Goal: Task Accomplishment & Management: Manage account settings

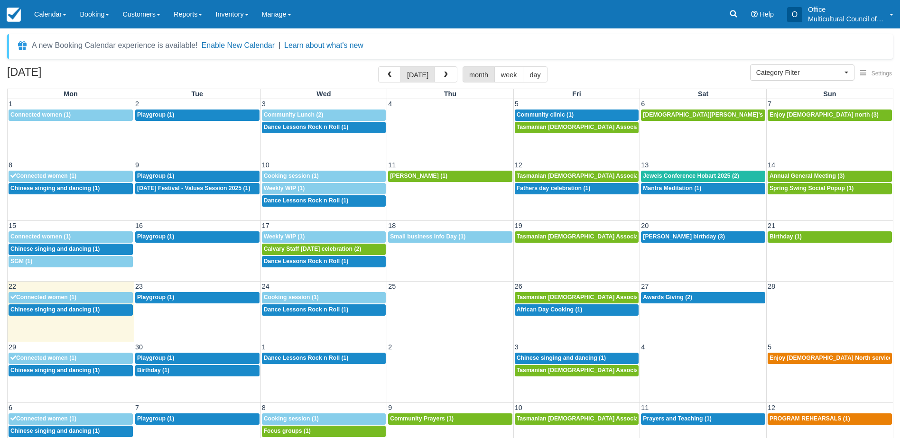
select select
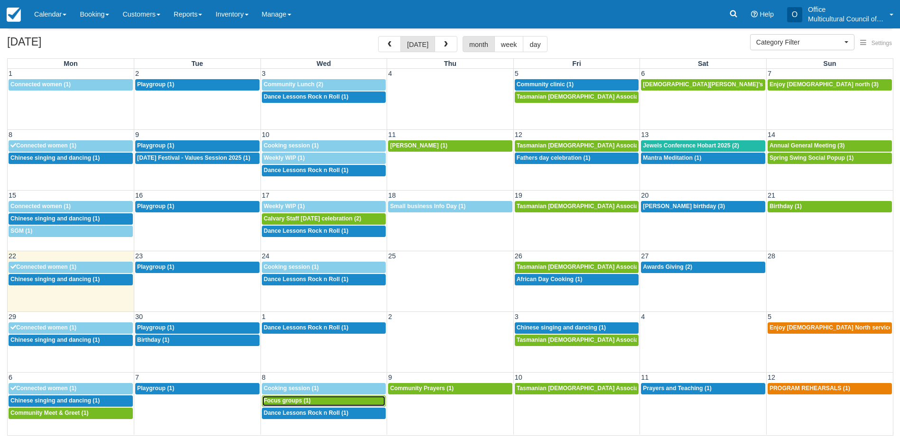
click at [298, 401] on span "Focus groups (1)" at bounding box center [287, 401] width 47 height 7
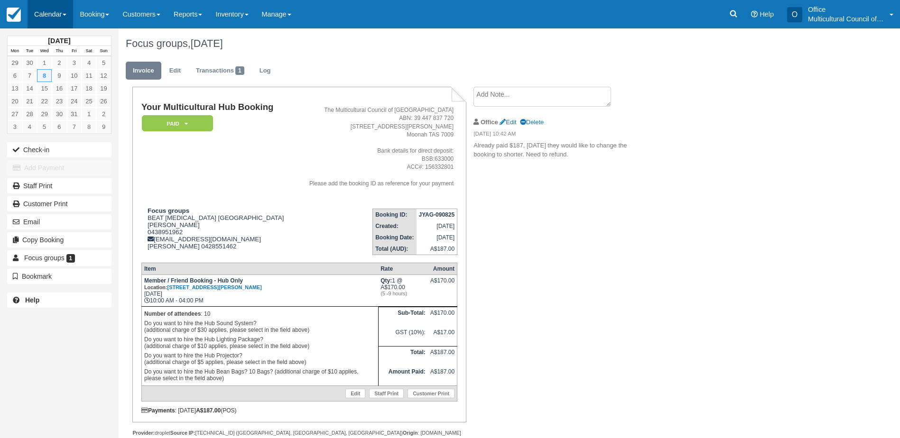
click at [55, 12] on link "Calendar" at bounding box center [51, 14] width 46 height 28
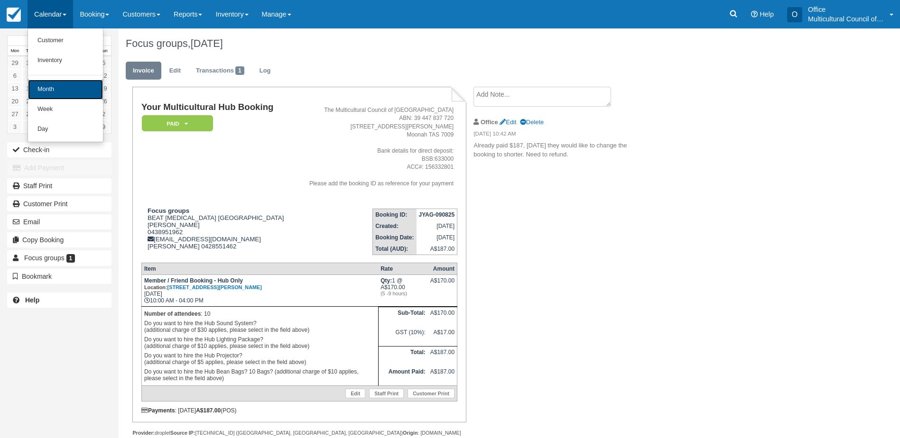
click at [75, 90] on link "Month" at bounding box center [65, 90] width 75 height 20
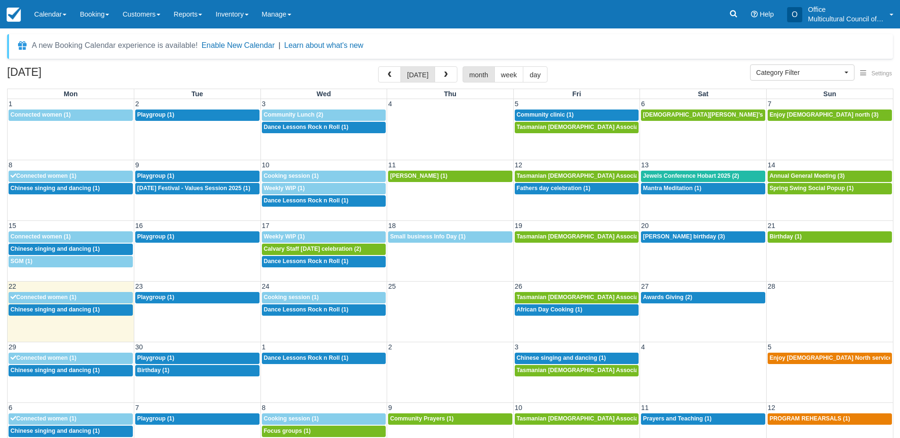
select select
click at [544, 313] on div "2p African Day Cooking (1)" at bounding box center [577, 311] width 121 height 8
select select
click at [596, 310] on div "2p African Day Cooking (1)" at bounding box center [577, 311] width 121 height 8
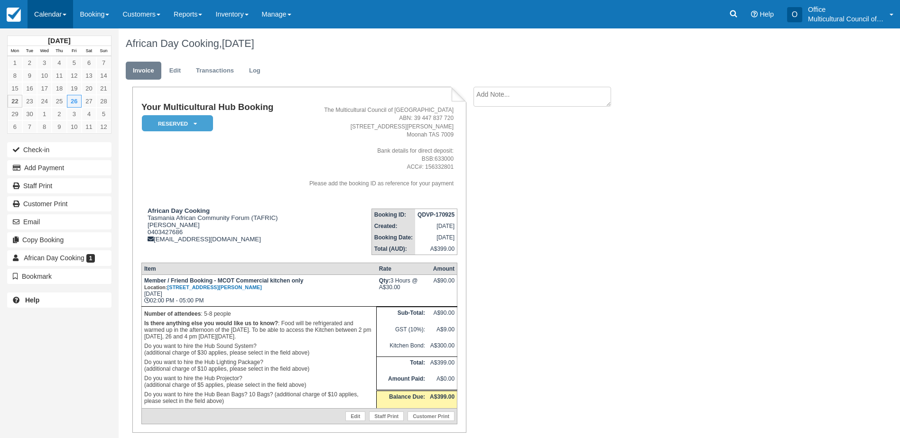
click at [50, 13] on link "Calendar" at bounding box center [51, 14] width 46 height 28
click at [261, 168] on td "Your Multicultural Hub Booking Reserved   Pending Bond and deposit Paid Cancell…" at bounding box center [215, 151] width 149 height 98
click at [177, 71] on link "Edit" at bounding box center [175, 71] width 26 height 19
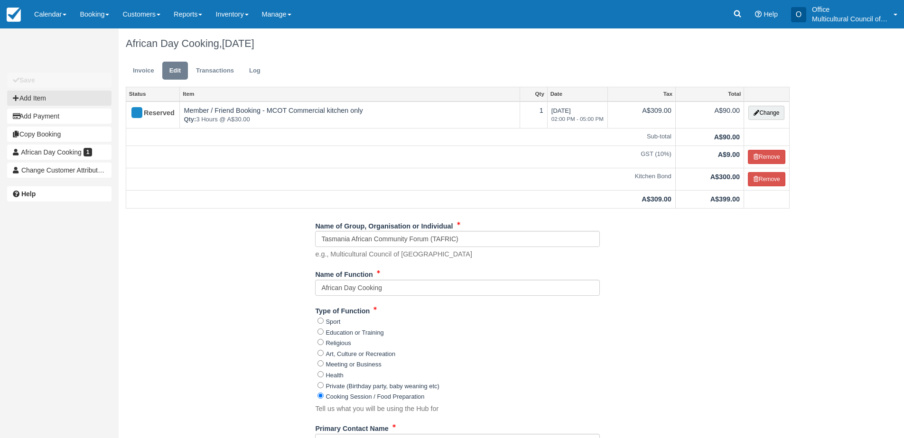
click at [64, 97] on button "Add Item" at bounding box center [59, 98] width 104 height 15
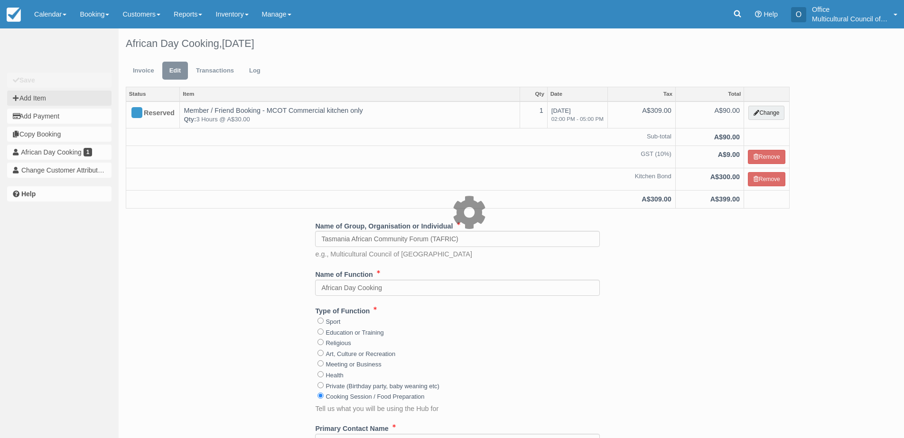
type input "0.00"
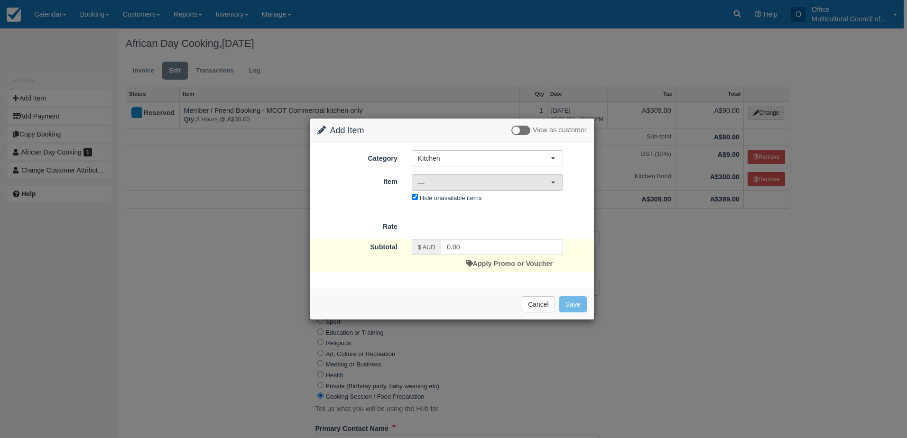
click at [495, 180] on span "—" at bounding box center [484, 182] width 133 height 9
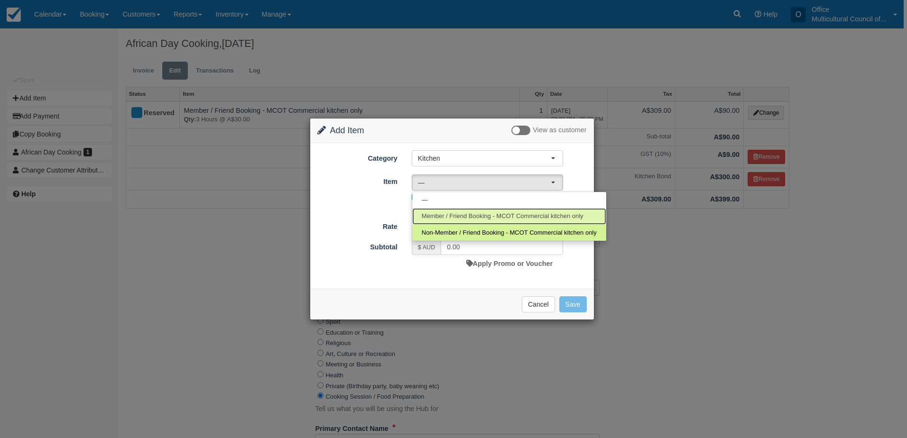
click at [495, 214] on span "Member / Friend Booking - MCOT Commercial kitchen only" at bounding box center [503, 216] width 162 height 9
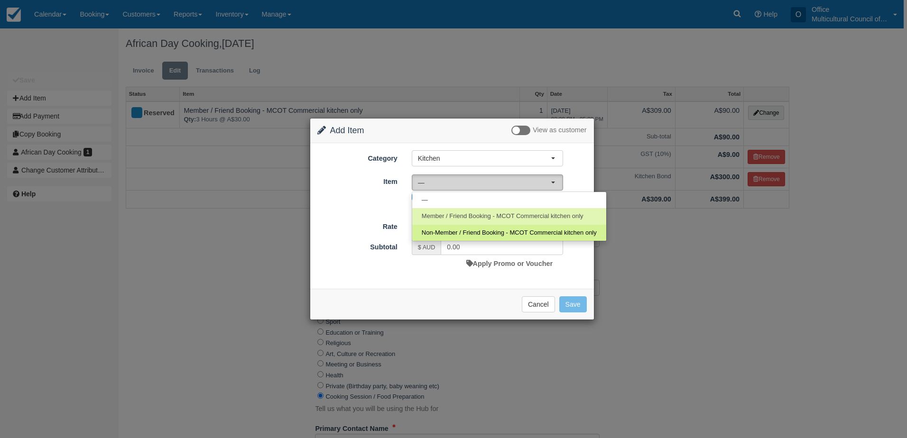
select select "55"
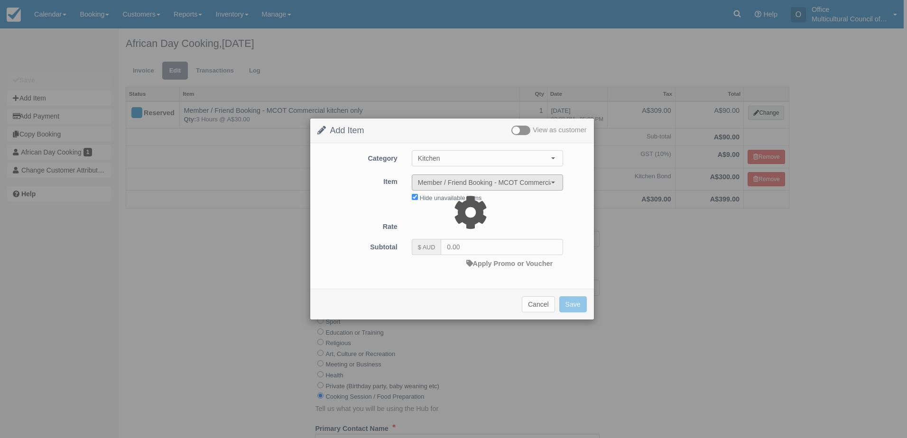
select select "08:00"
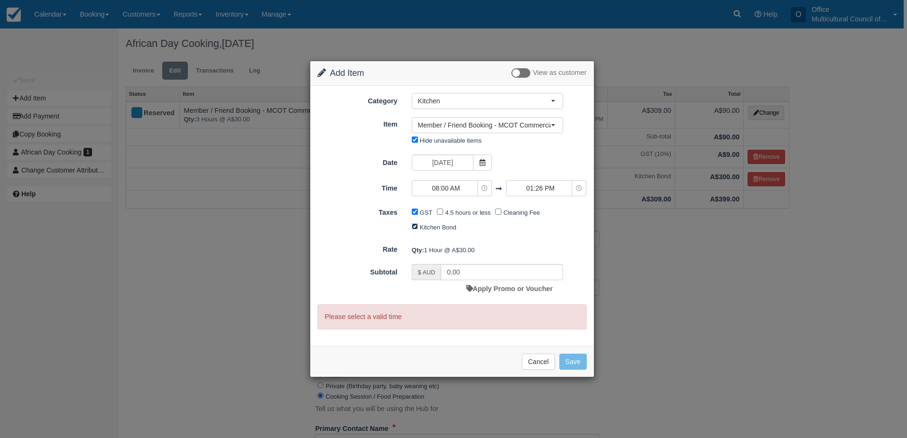
click at [417, 227] on input "Kitchen Bond" at bounding box center [415, 227] width 6 height 6
checkbox input "false"
click at [483, 164] on icon at bounding box center [482, 162] width 7 height 7
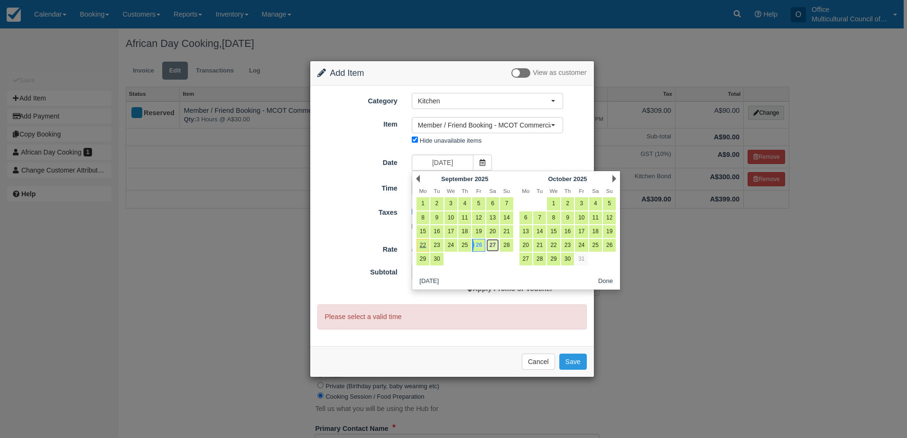
click at [492, 246] on link "27" at bounding box center [492, 245] width 13 height 13
type input "Saturday 27 September 2025"
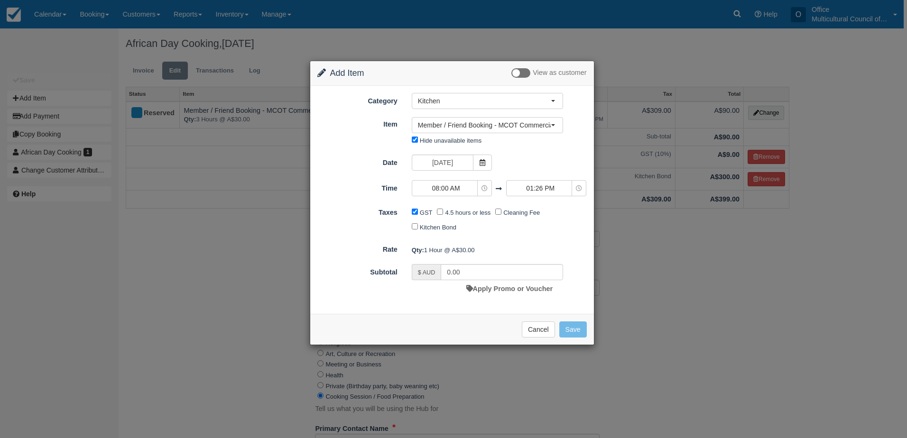
type input "14654100.00"
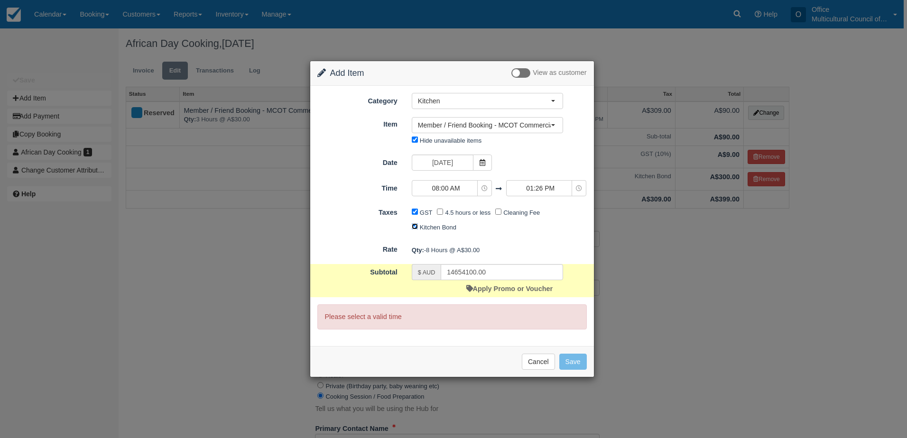
click at [413, 228] on input "Kitchen Bond" at bounding box center [415, 227] width 6 height 6
checkbox input "false"
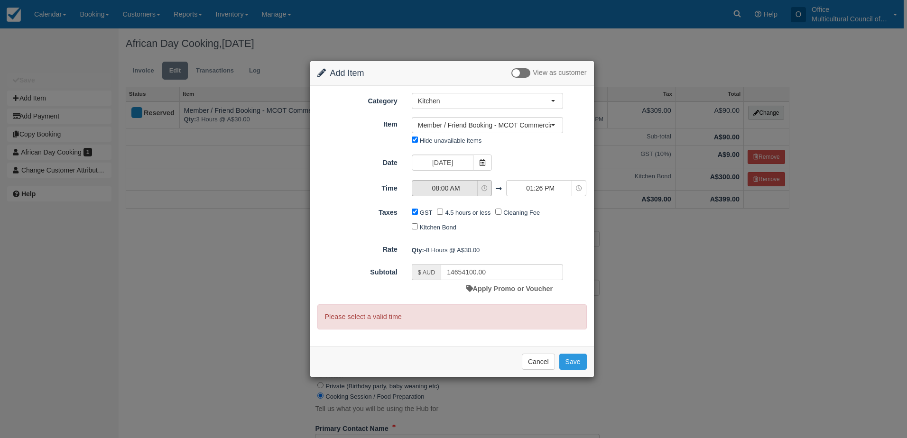
click at [465, 190] on span "08:00 AM" at bounding box center [445, 188] width 67 height 9
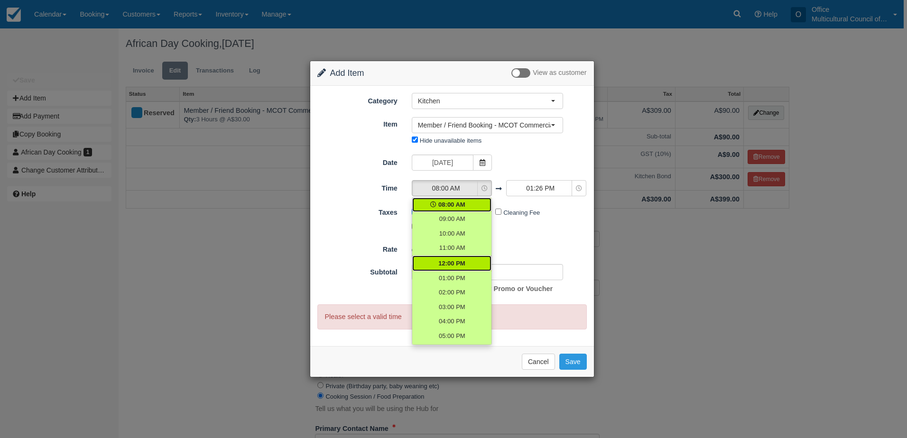
click at [466, 262] on link "12:00 PM" at bounding box center [451, 264] width 79 height 16
select select "12:00"
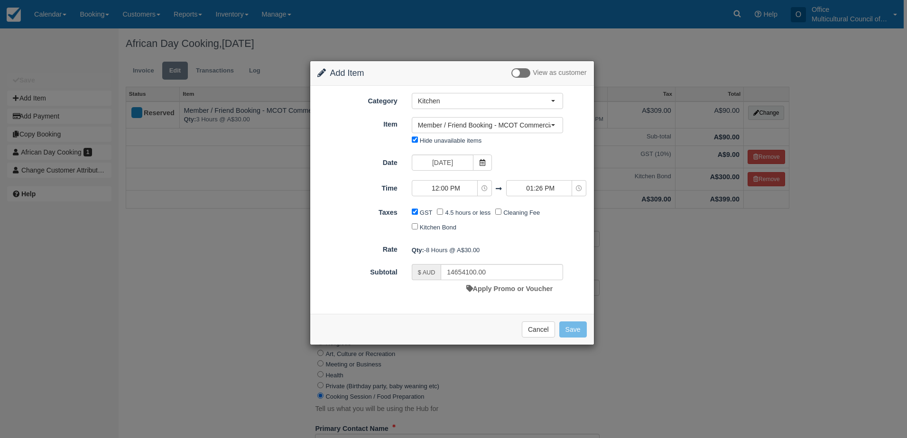
type input "14654220.00"
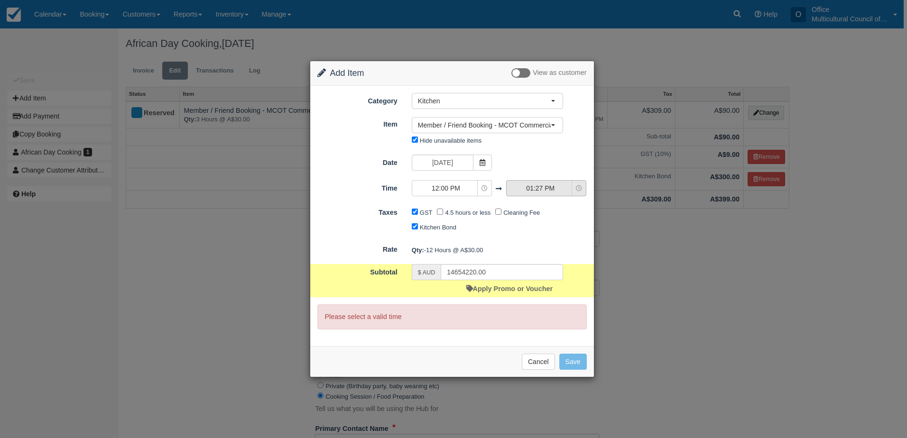
click at [538, 192] on span "01:27 PM" at bounding box center [540, 188] width 67 height 9
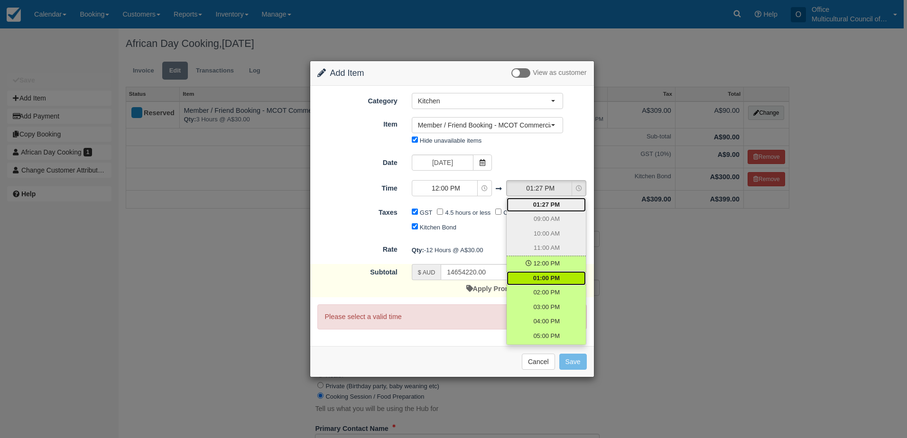
click at [547, 276] on span "01:00 PM" at bounding box center [546, 278] width 27 height 9
select select "13:00"
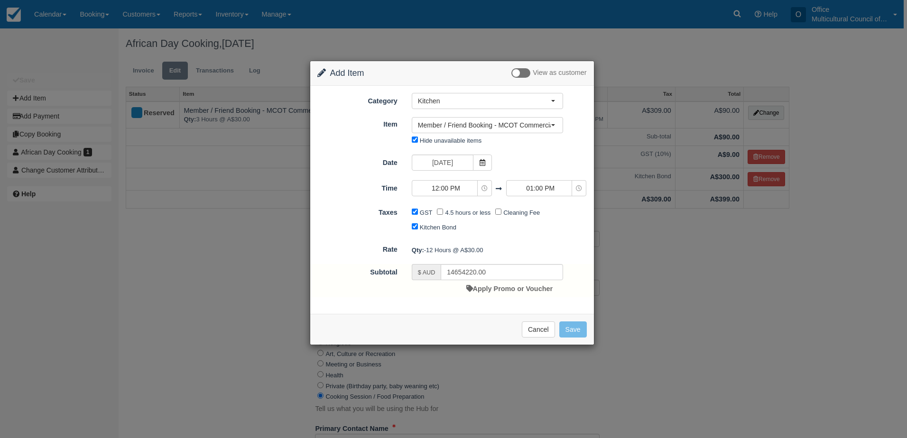
type input "30.00"
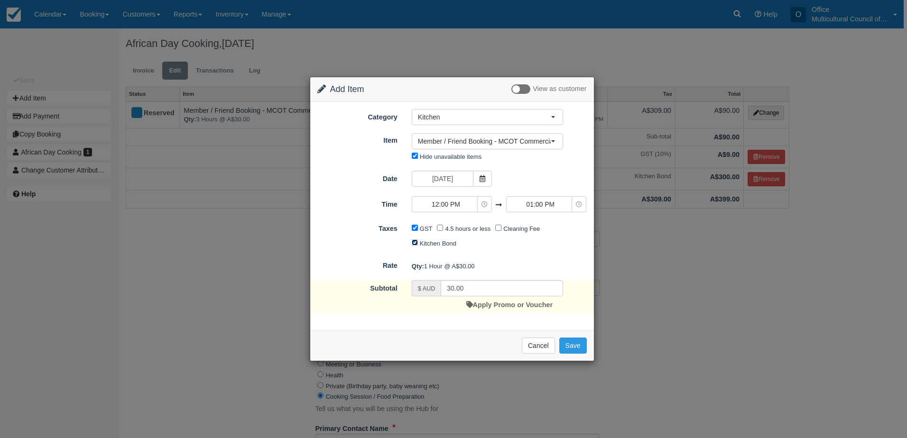
click at [414, 244] on input "Kitchen Bond" at bounding box center [415, 243] width 6 height 6
checkbox input "false"
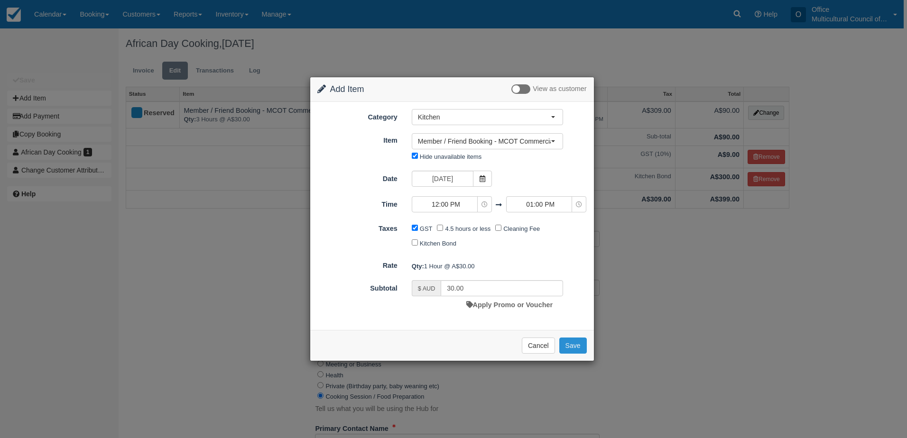
click at [574, 350] on button "Save" at bounding box center [573, 346] width 28 height 16
checkbox input "false"
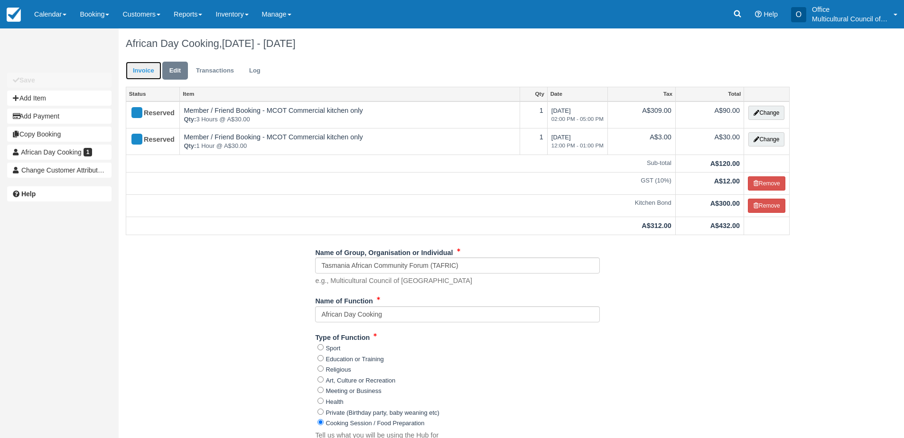
click at [140, 68] on link "Invoice" at bounding box center [144, 71] width 36 height 19
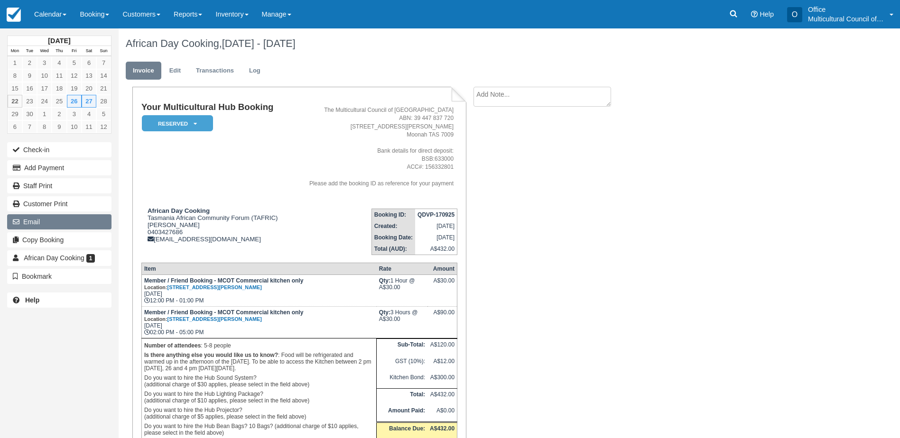
click at [65, 222] on button "Email" at bounding box center [59, 221] width 104 height 15
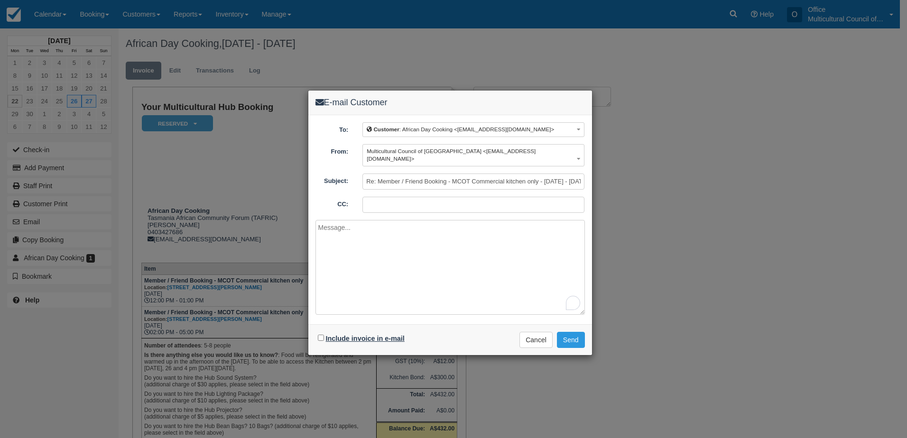
click at [356, 335] on label "Include invoice in e-mail" at bounding box center [365, 339] width 79 height 8
click at [324, 335] on input "Include invoice in e-mail" at bounding box center [321, 338] width 6 height 6
checkbox input "true"
click at [579, 336] on button "Send" at bounding box center [571, 340] width 28 height 16
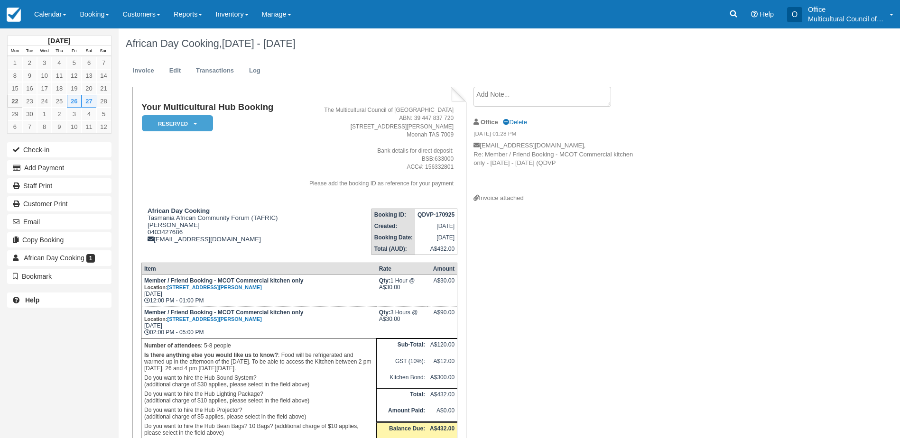
click at [563, 267] on div "Your Multicultural Hub Booking Reserved   Pending Bond and deposit Paid Cancell…" at bounding box center [380, 293] width 522 height 413
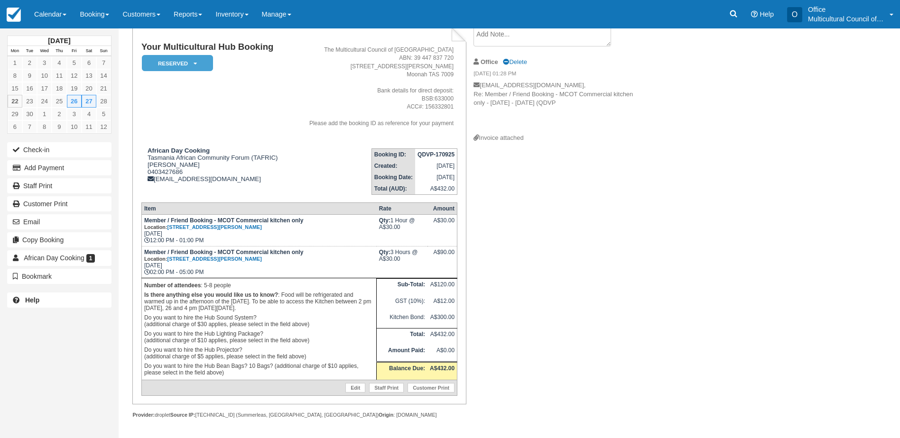
scroll to position [61, 0]
click at [40, 14] on link "Calendar" at bounding box center [51, 14] width 46 height 28
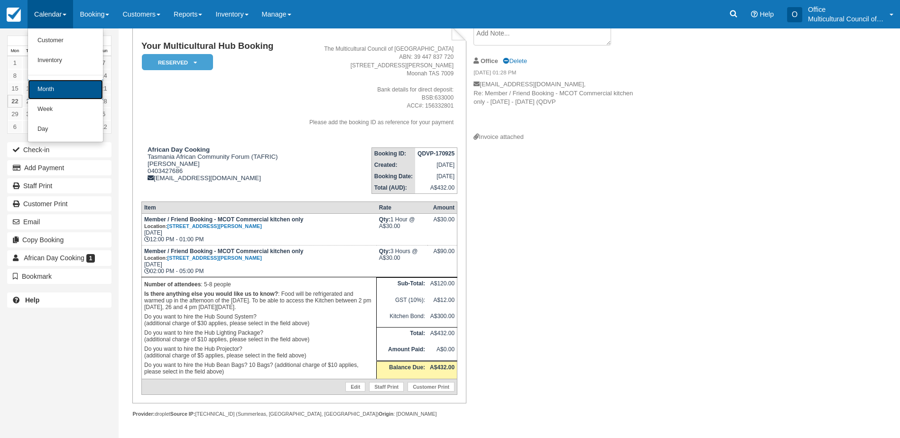
click at [65, 93] on link "Month" at bounding box center [65, 90] width 75 height 20
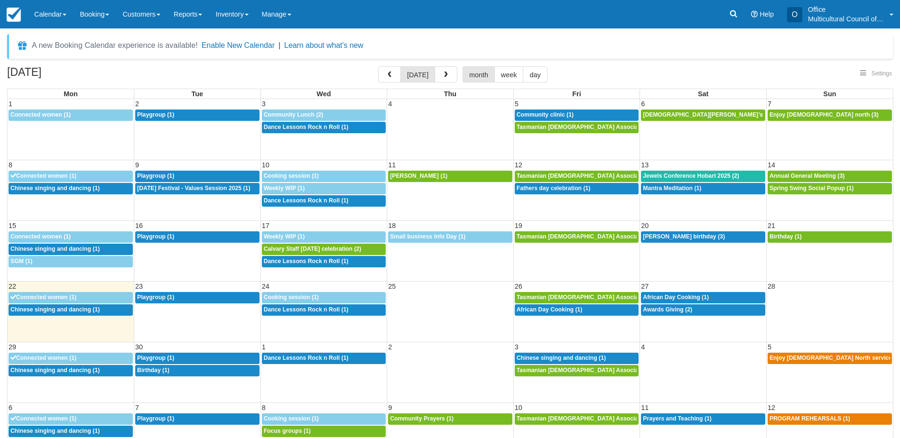
select select
click at [296, 248] on span "Calvary Staff Onam celebration (2)" at bounding box center [313, 249] width 98 height 7
select select
click at [674, 314] on link "1p Awards Giving (2)" at bounding box center [703, 310] width 124 height 11
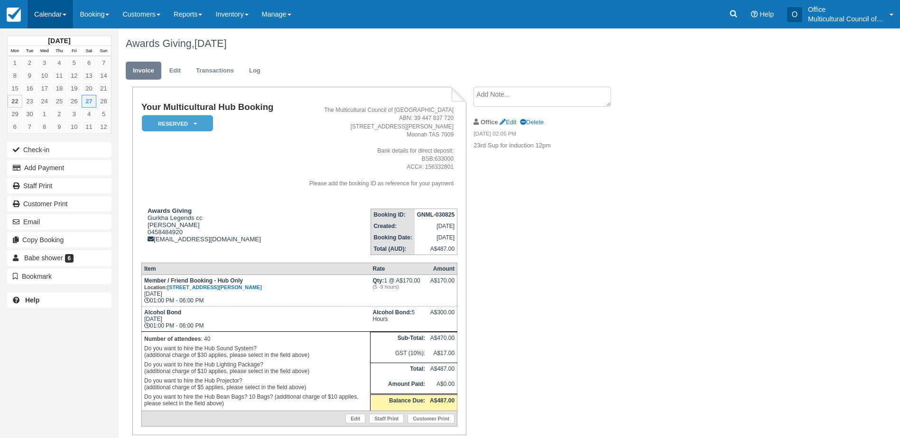
click at [42, 9] on link "Calendar" at bounding box center [51, 14] width 46 height 28
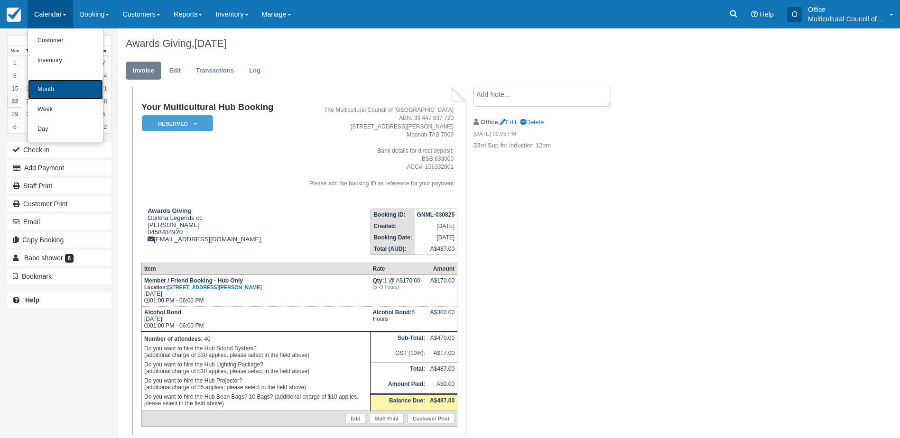
click at [67, 82] on link "Month" at bounding box center [65, 90] width 75 height 20
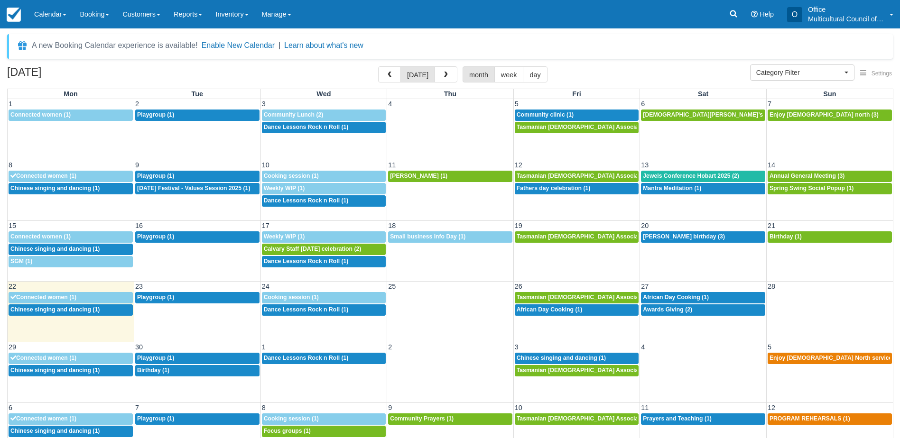
select select
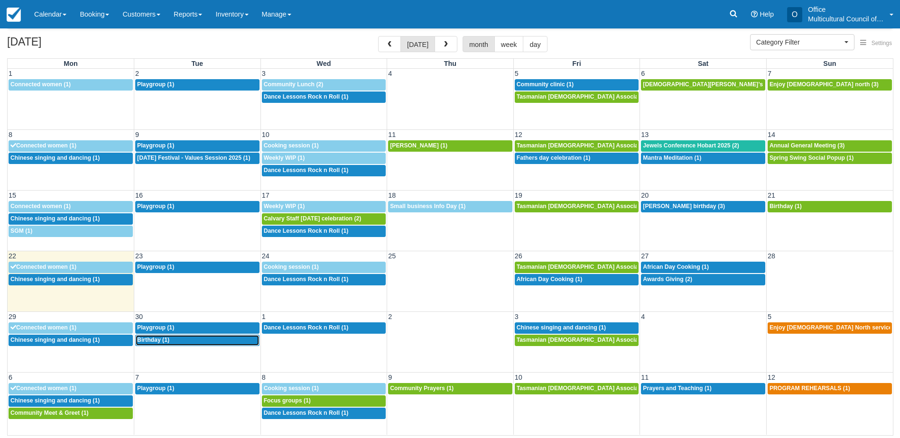
click at [173, 342] on div "12p Birthday (1)" at bounding box center [197, 341] width 121 height 8
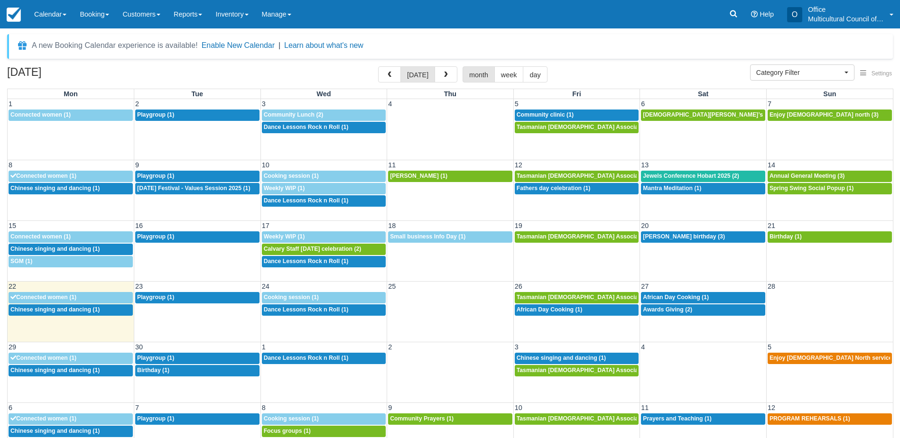
select select
click at [391, 76] on span "button" at bounding box center [389, 75] width 7 height 7
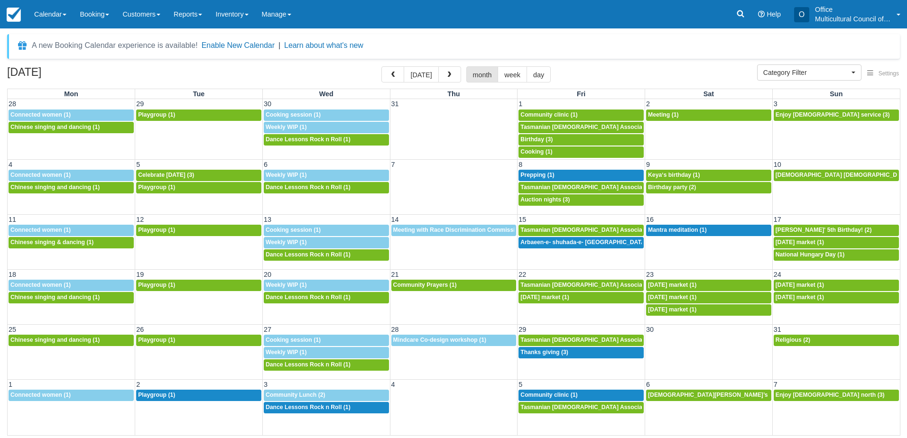
click at [391, 76] on button "button" at bounding box center [393, 74] width 23 height 16
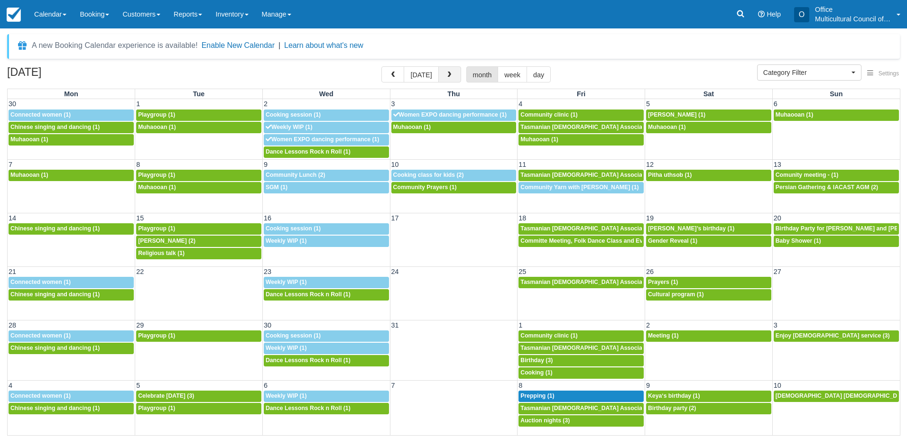
click at [443, 74] on button "button" at bounding box center [449, 74] width 23 height 16
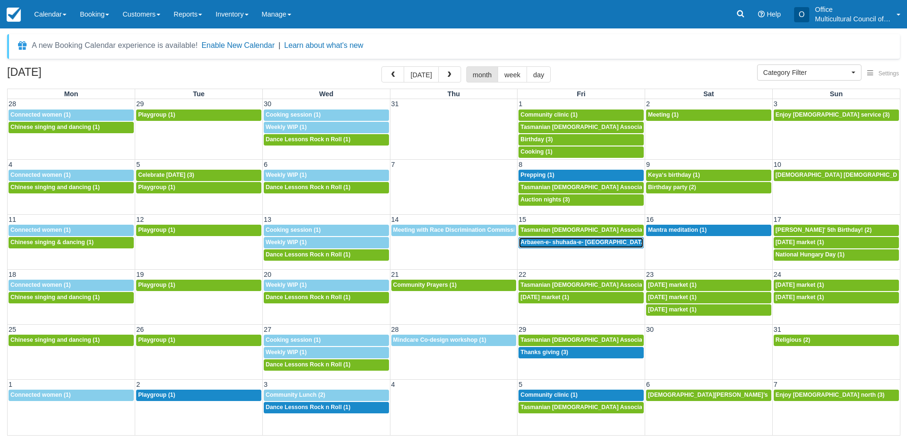
click at [562, 248] on link "5:30p Arbaeen-e- shuhada-e- Karbala (1)" at bounding box center [581, 242] width 125 height 11
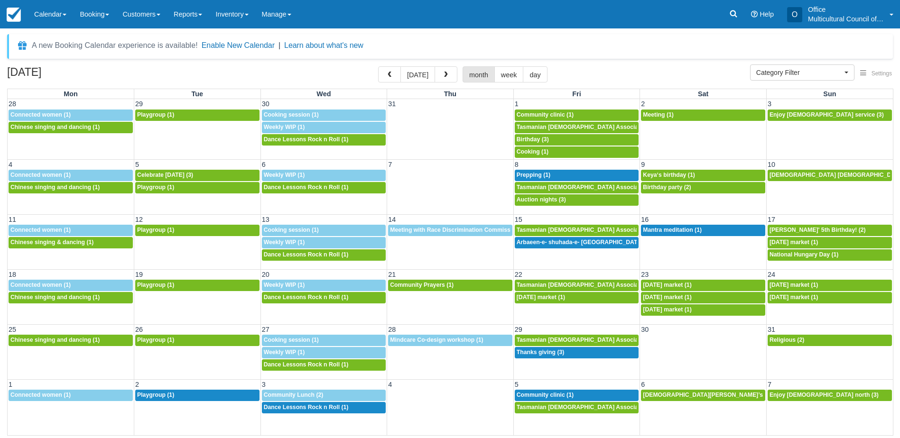
select select
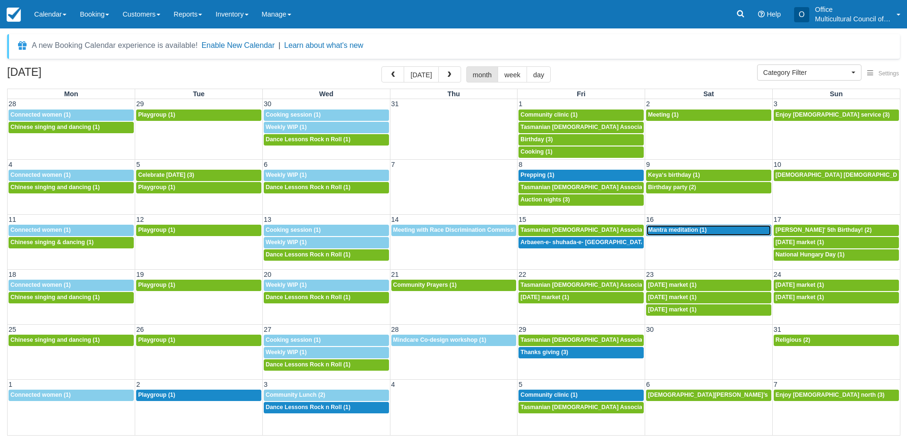
click at [664, 233] on span "Mantra meditation (1)" at bounding box center [677, 230] width 59 height 7
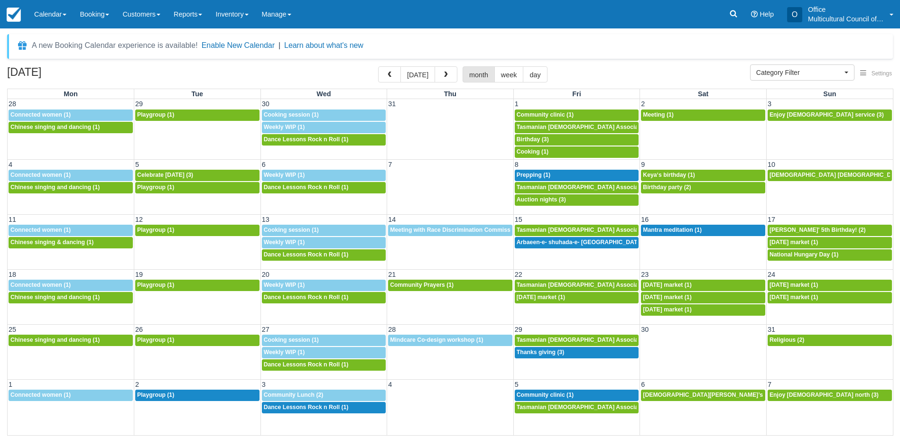
select select
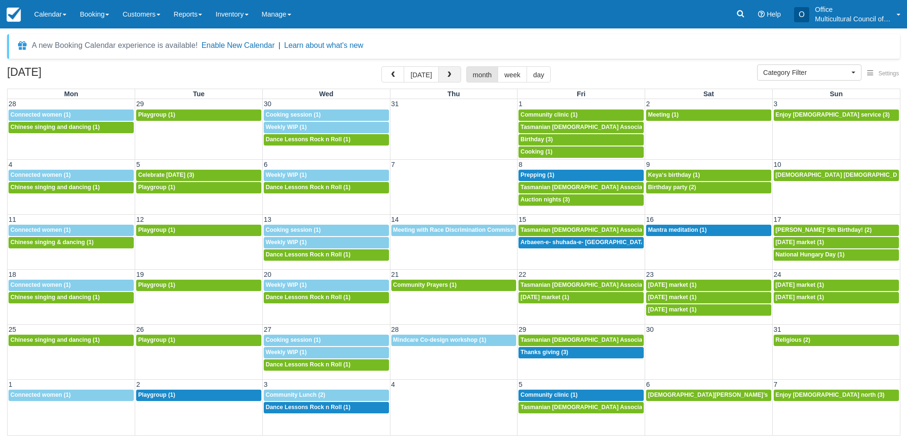
click at [447, 70] on button "button" at bounding box center [449, 74] width 23 height 16
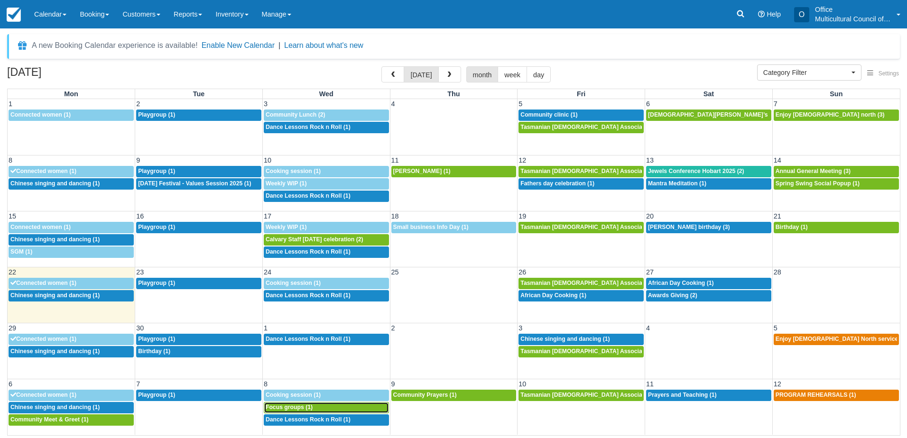
click at [307, 407] on span "Focus groups (1)" at bounding box center [289, 407] width 47 height 7
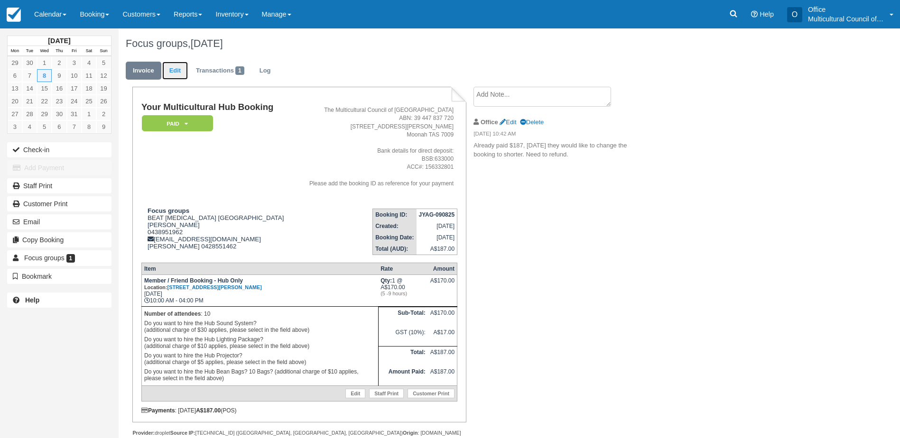
click at [176, 72] on link "Edit" at bounding box center [175, 71] width 26 height 19
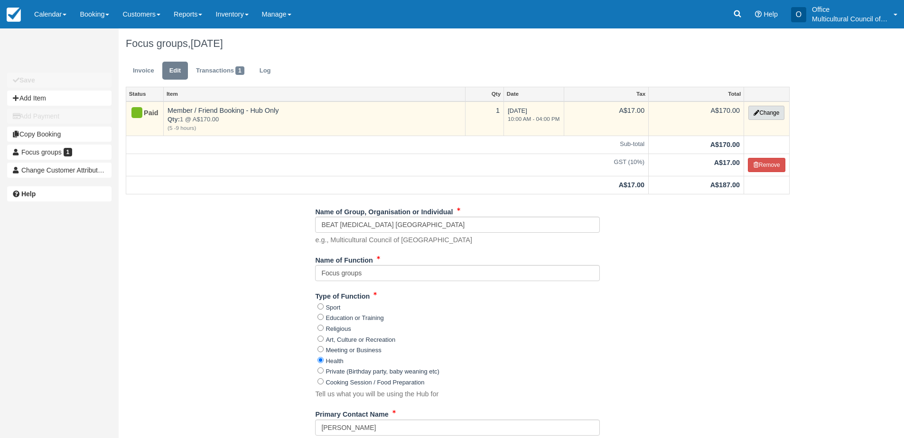
click at [756, 114] on icon "button" at bounding box center [757, 113] width 6 height 6
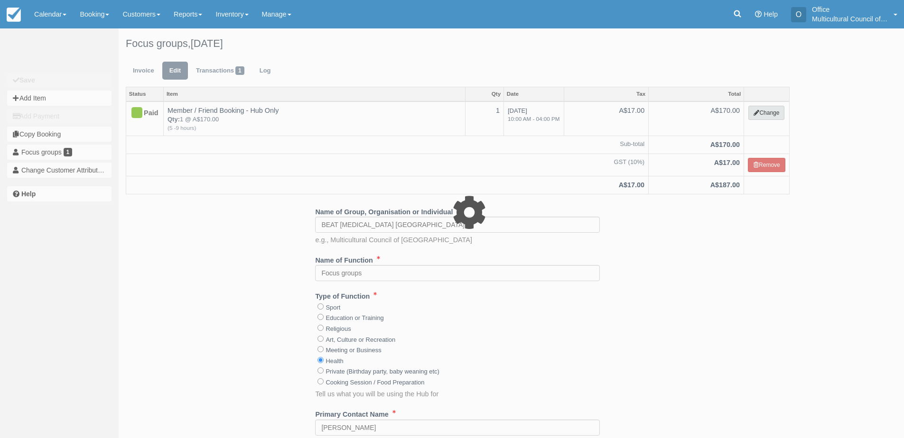
select select "2"
type input "170.00"
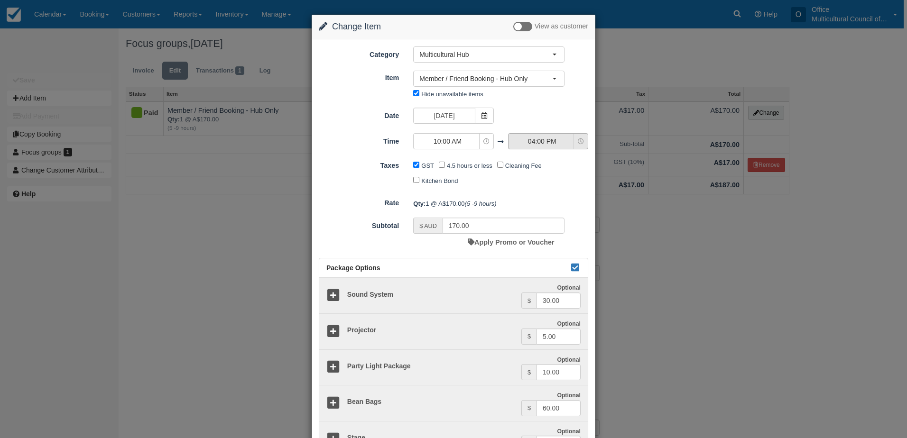
click at [551, 140] on span "04:00 PM" at bounding box center [542, 141] width 67 height 9
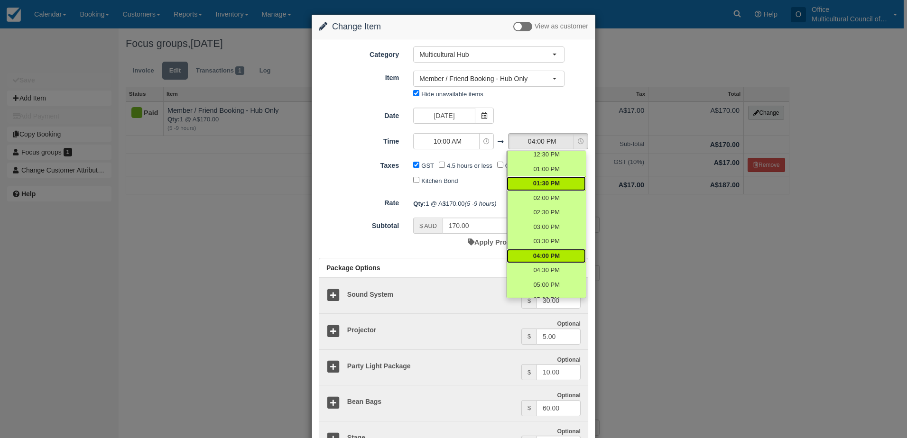
scroll to position [105, 0]
click at [553, 186] on span "01:00 PM" at bounding box center [546, 185] width 27 height 9
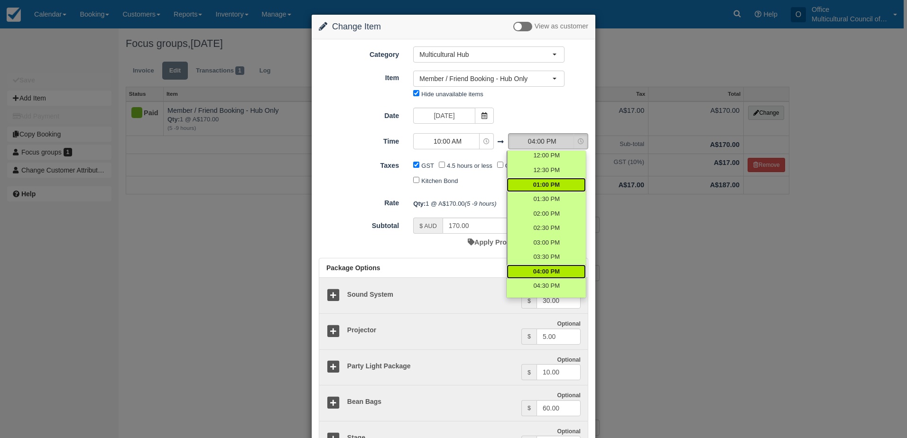
select select "13:00"
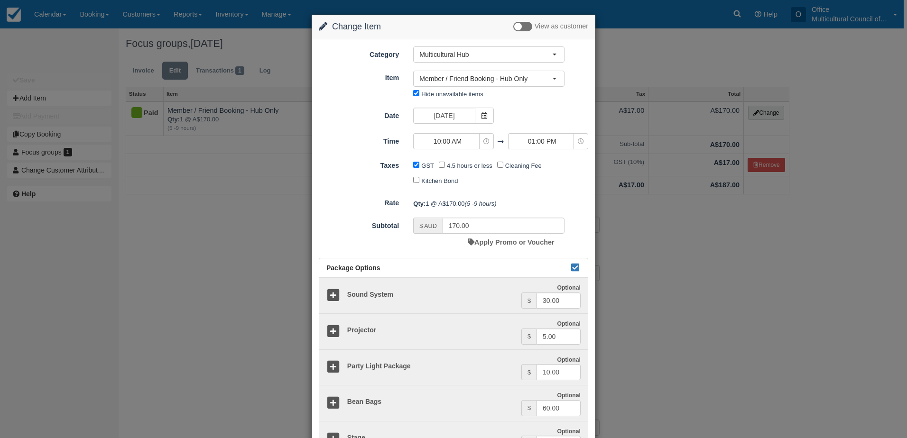
type input "75.00"
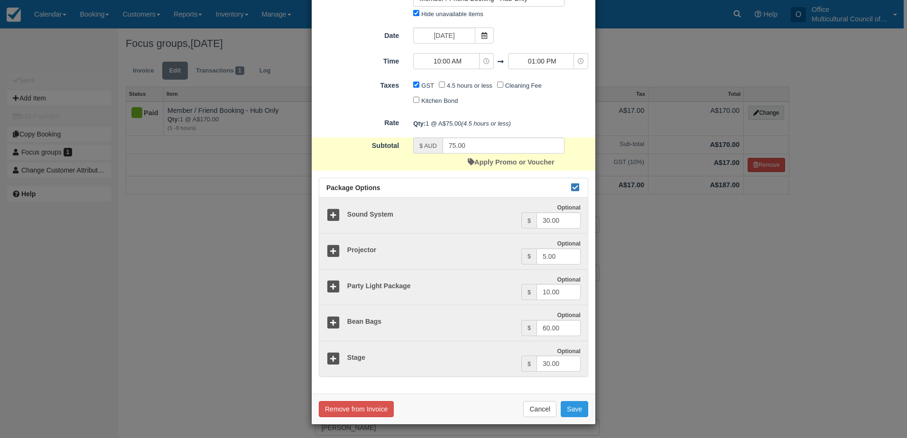
scroll to position [81, 0]
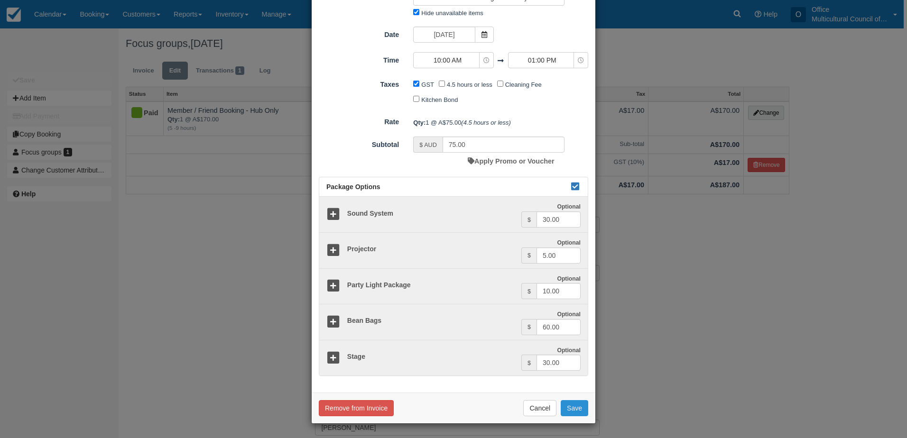
click at [577, 412] on button "Save" at bounding box center [575, 408] width 28 height 16
checkbox input "false"
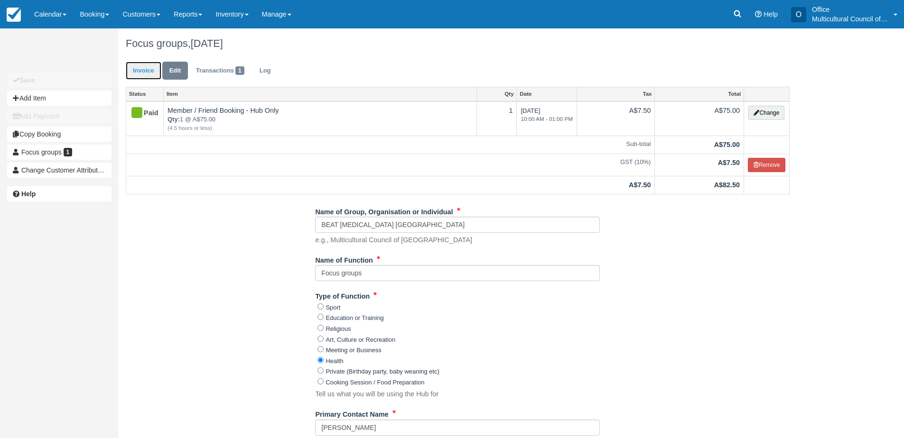
click at [147, 75] on link "Invoice" at bounding box center [144, 71] width 36 height 19
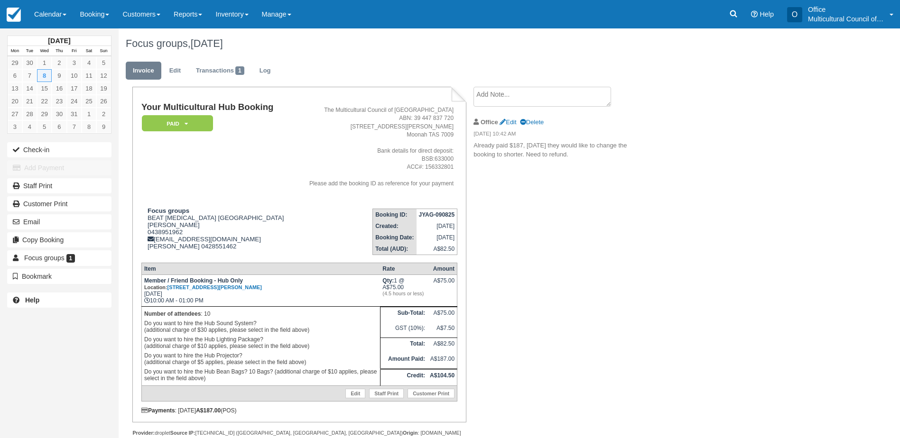
click at [520, 98] on textarea at bounding box center [543, 97] width 138 height 20
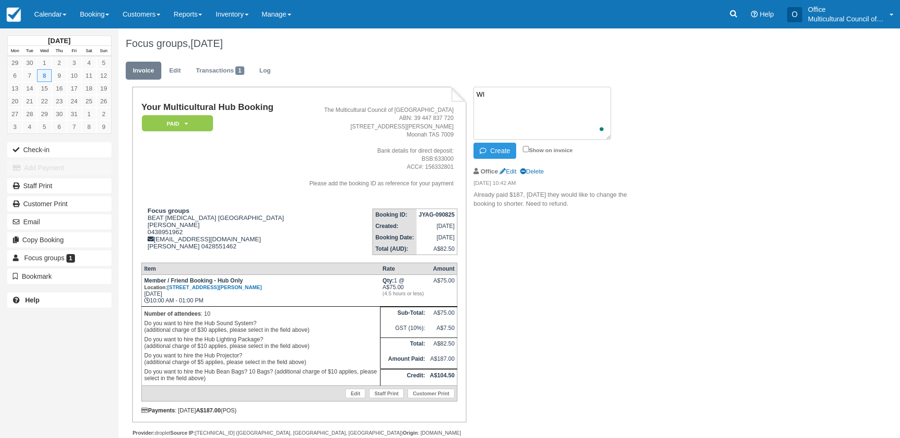
type textarea "W"
click at [544, 93] on textarea "will need to refund her 104.5" at bounding box center [543, 113] width 138 height 53
type textarea "will need to refund her $104.5"
click at [491, 154] on button "Create" at bounding box center [495, 151] width 43 height 16
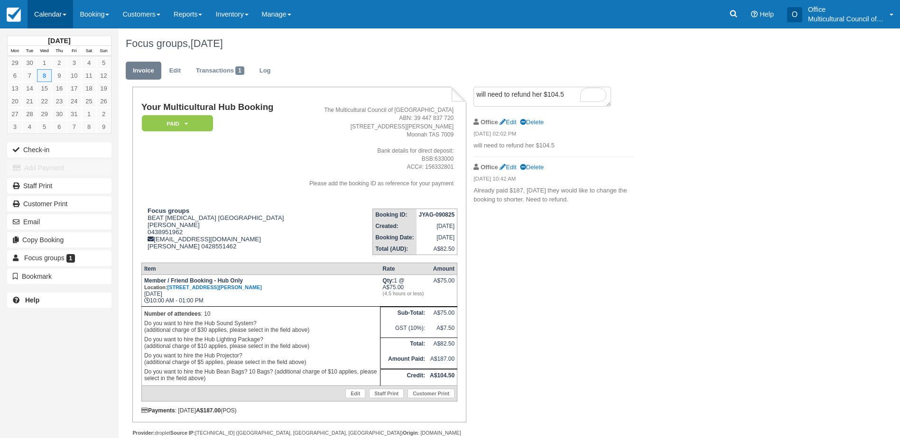
click at [47, 19] on link "Calendar" at bounding box center [51, 14] width 46 height 28
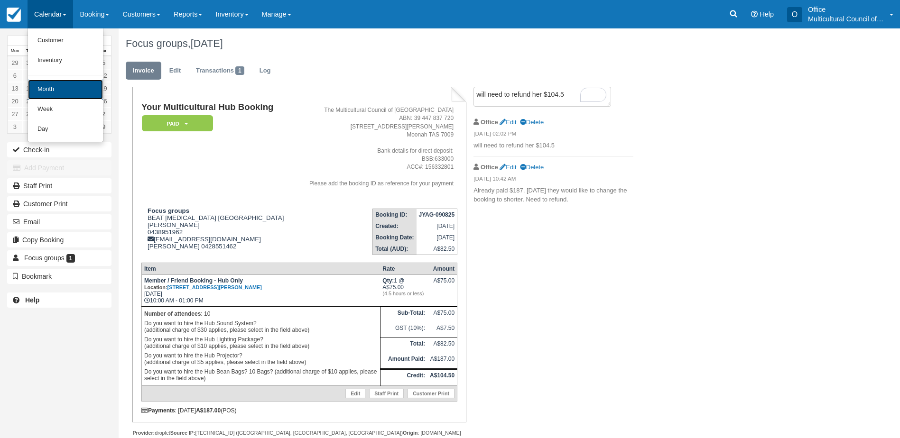
click at [66, 84] on link "Month" at bounding box center [65, 90] width 75 height 20
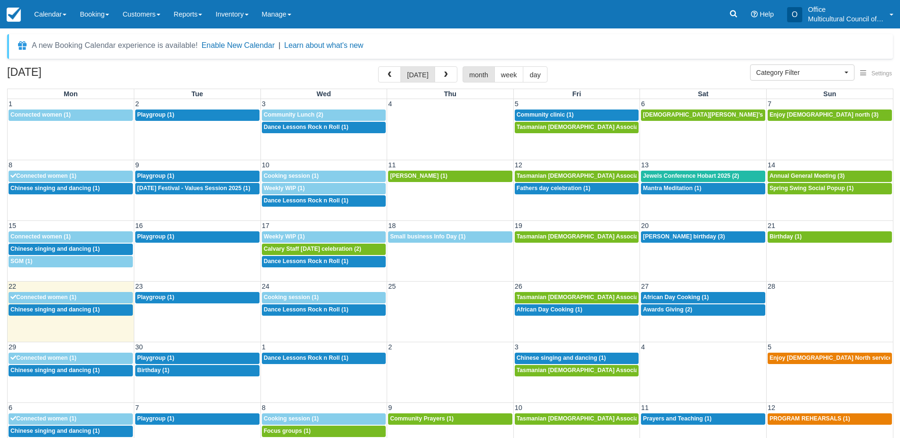
select select
click at [796, 190] on span "Spring Swing Social Popup (1)" at bounding box center [812, 188] width 84 height 7
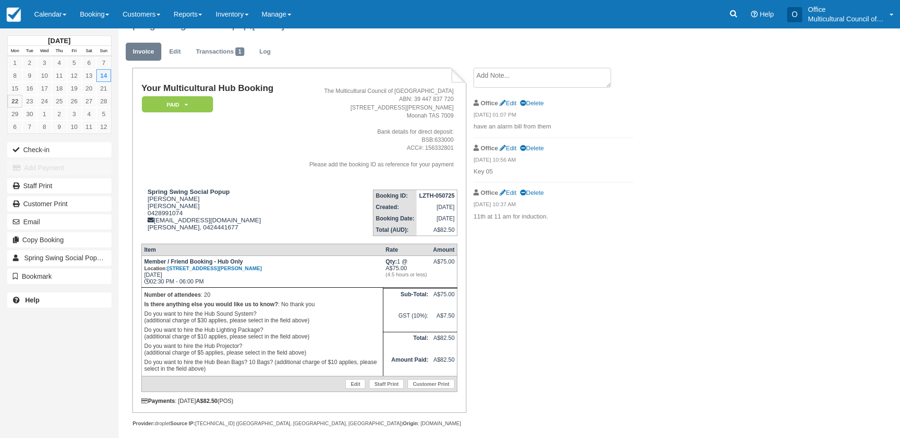
scroll to position [28, 0]
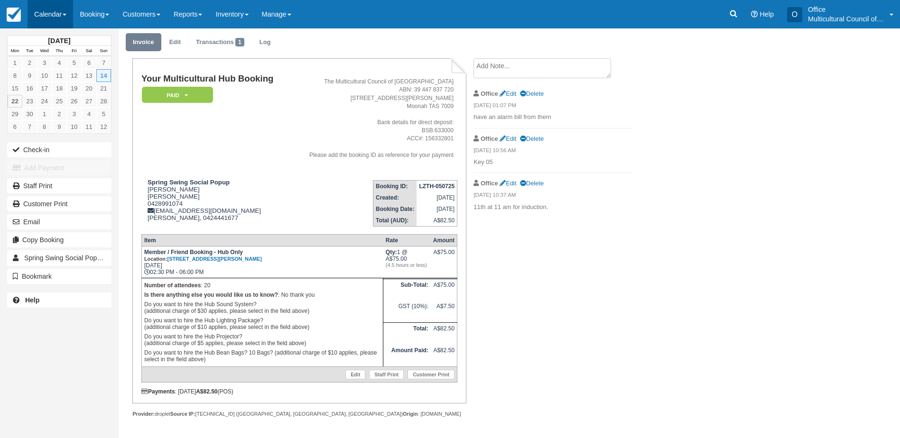
click at [38, 20] on link "Calendar" at bounding box center [51, 14] width 46 height 28
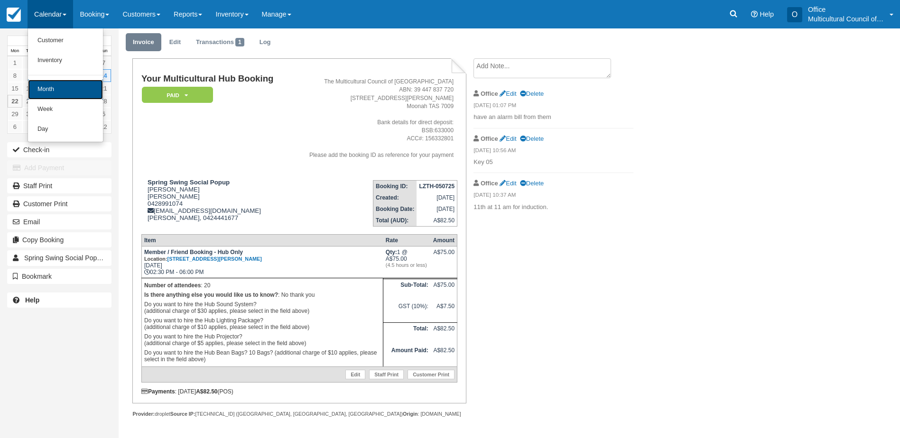
click at [65, 89] on link "Month" at bounding box center [65, 90] width 75 height 20
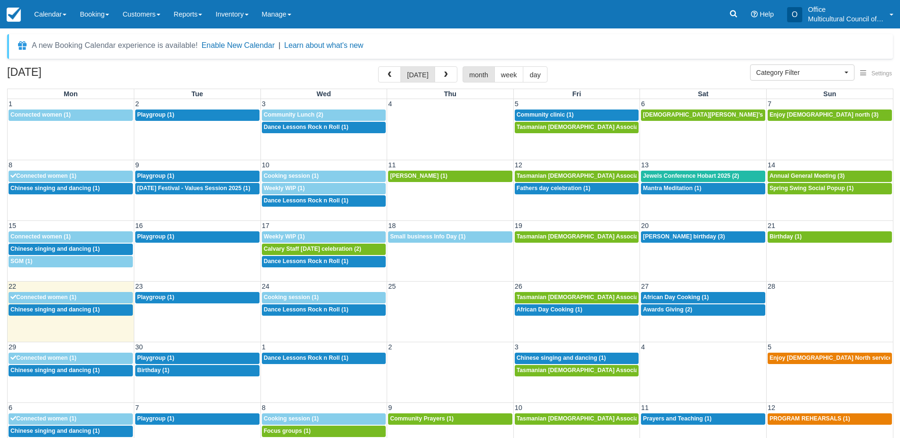
select select
click at [793, 192] on div "2:30p Spring Swing Social Popup (1)" at bounding box center [830, 189] width 121 height 8
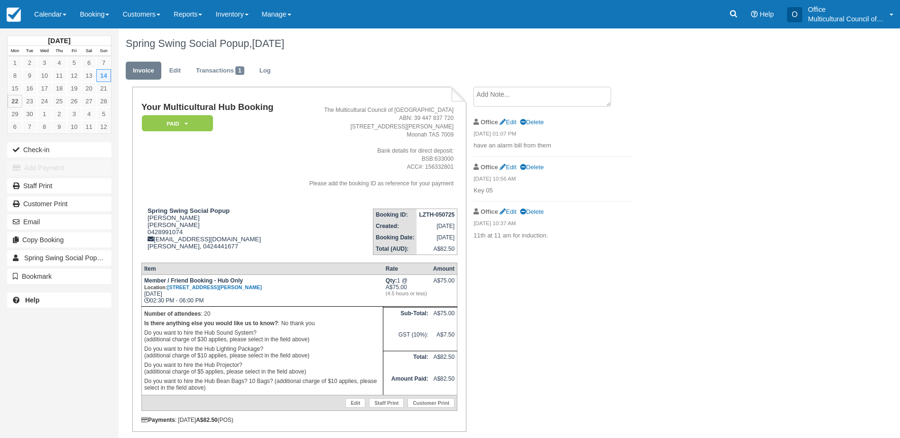
click at [513, 100] on textarea at bounding box center [543, 97] width 138 height 20
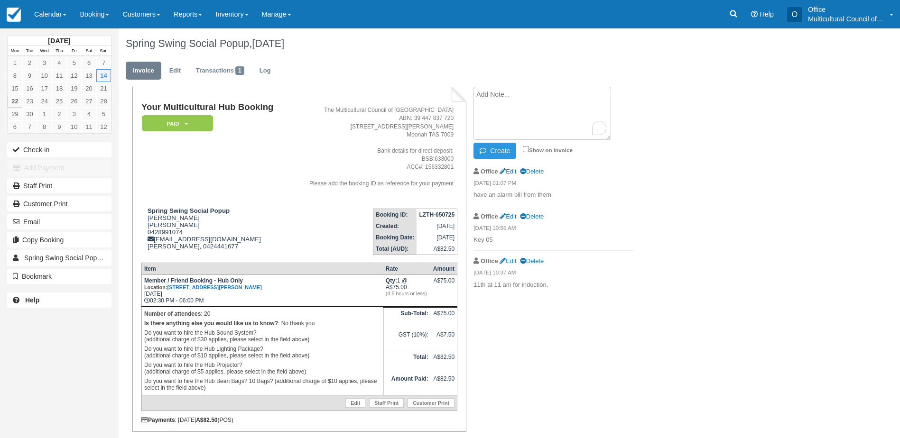
click at [724, 242] on div "Spring Swing Social Popup, [DATE] Invoice Edit Transactions 1 Log Your Multicul…" at bounding box center [456, 247] width 675 height 438
click at [553, 323] on div "Your Multicultural Hub Booking Paid   Pending Reserved Bond and deposit Cancell…" at bounding box center [380, 277] width 522 height 380
click at [43, 18] on link "Calendar" at bounding box center [51, 14] width 46 height 28
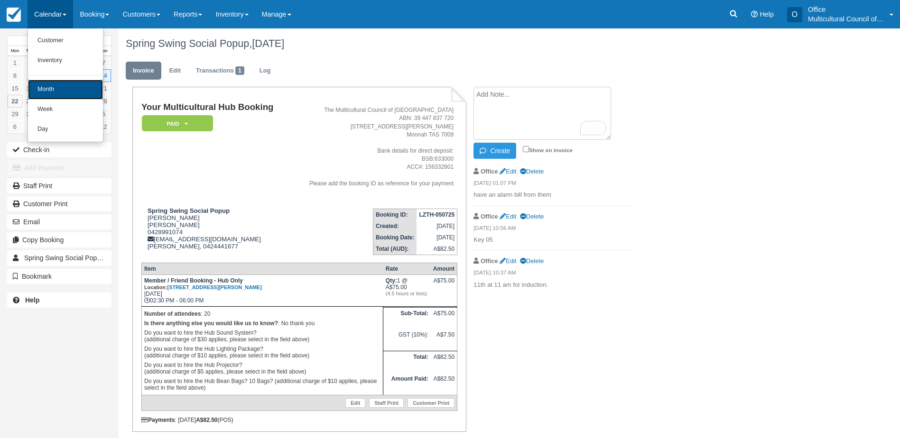
click at [62, 92] on link "Month" at bounding box center [65, 90] width 75 height 20
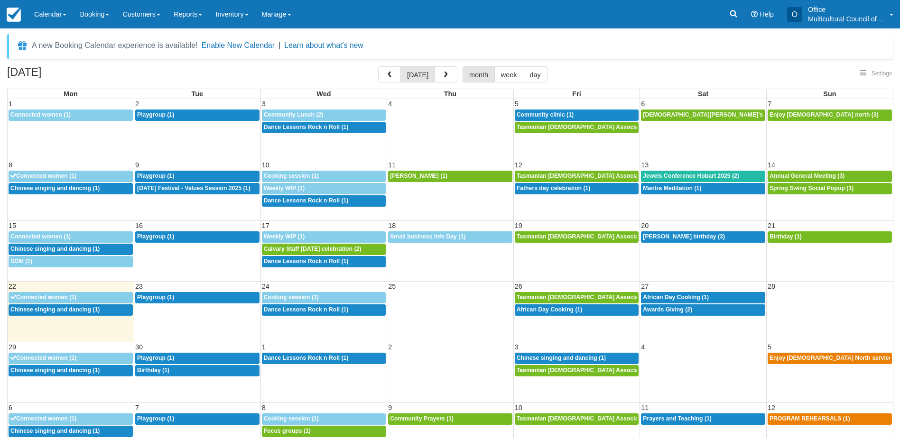
select select
click at [443, 78] on span "button" at bounding box center [446, 75] width 7 height 7
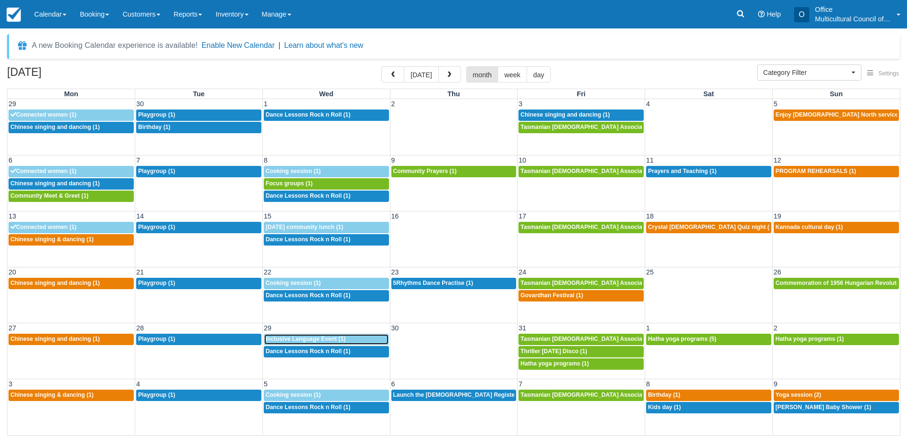
click at [315, 337] on span "Inclusive Language Event (1)" at bounding box center [306, 339] width 80 height 7
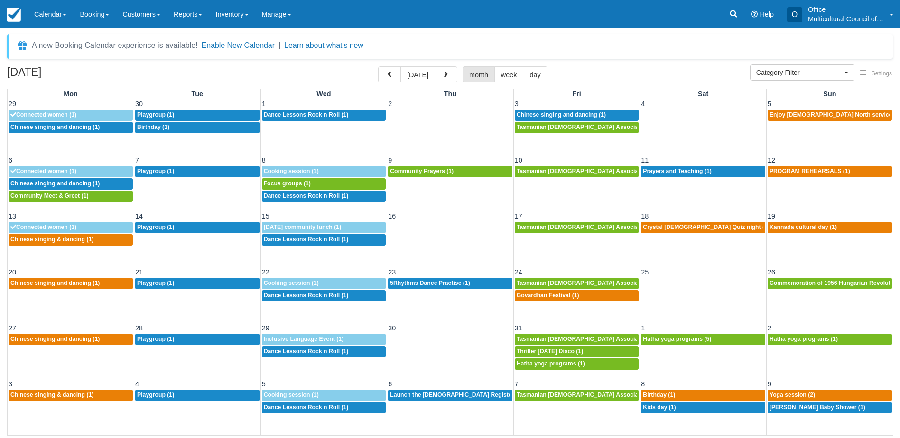
select select
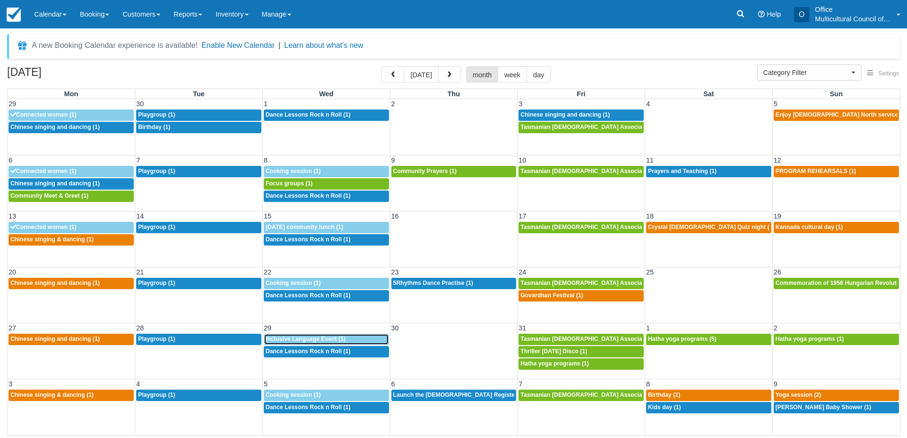
click at [333, 342] on span "Inclusive Language Event (1)" at bounding box center [306, 339] width 80 height 7
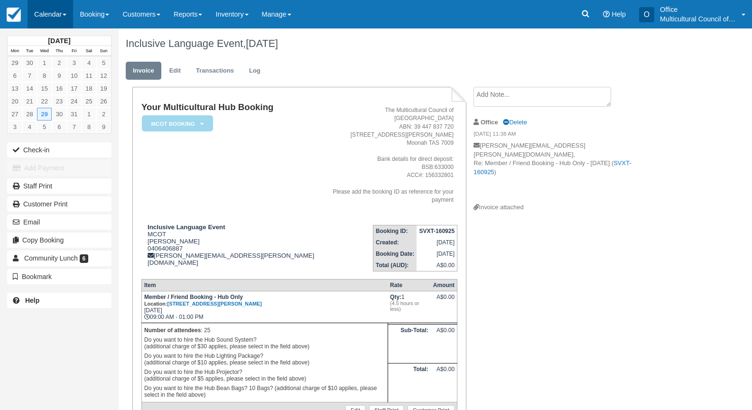
click at [40, 22] on link "Calendar" at bounding box center [51, 14] width 46 height 28
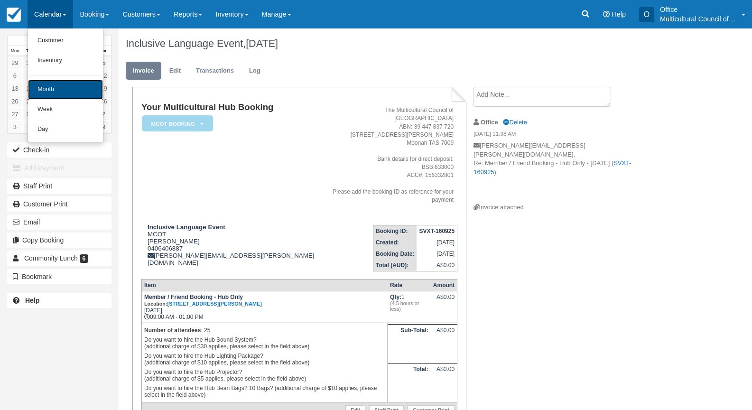
click at [55, 93] on link "Month" at bounding box center [65, 90] width 75 height 20
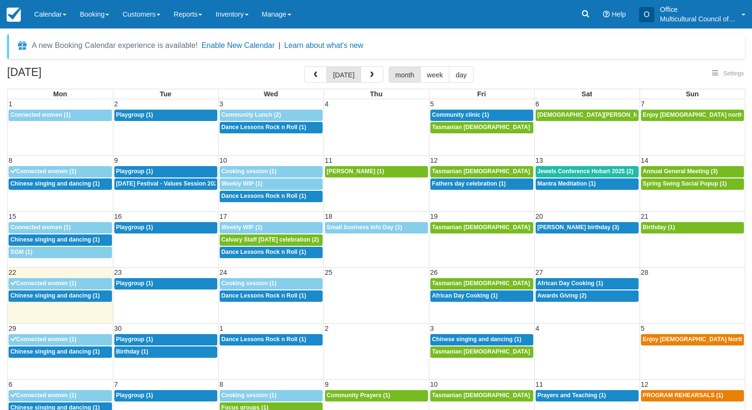
select select
click at [373, 77] on button "button" at bounding box center [372, 74] width 23 height 16
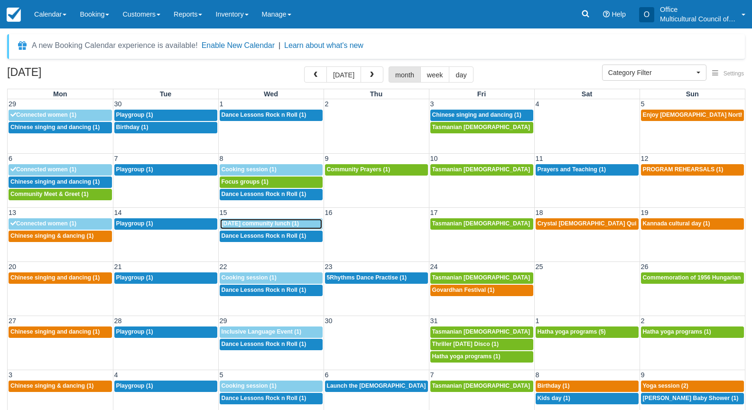
click at [261, 225] on span "[DATE] community lunch (1)" at bounding box center [261, 223] width 78 height 7
